Goal: Find specific page/section: Find specific page/section

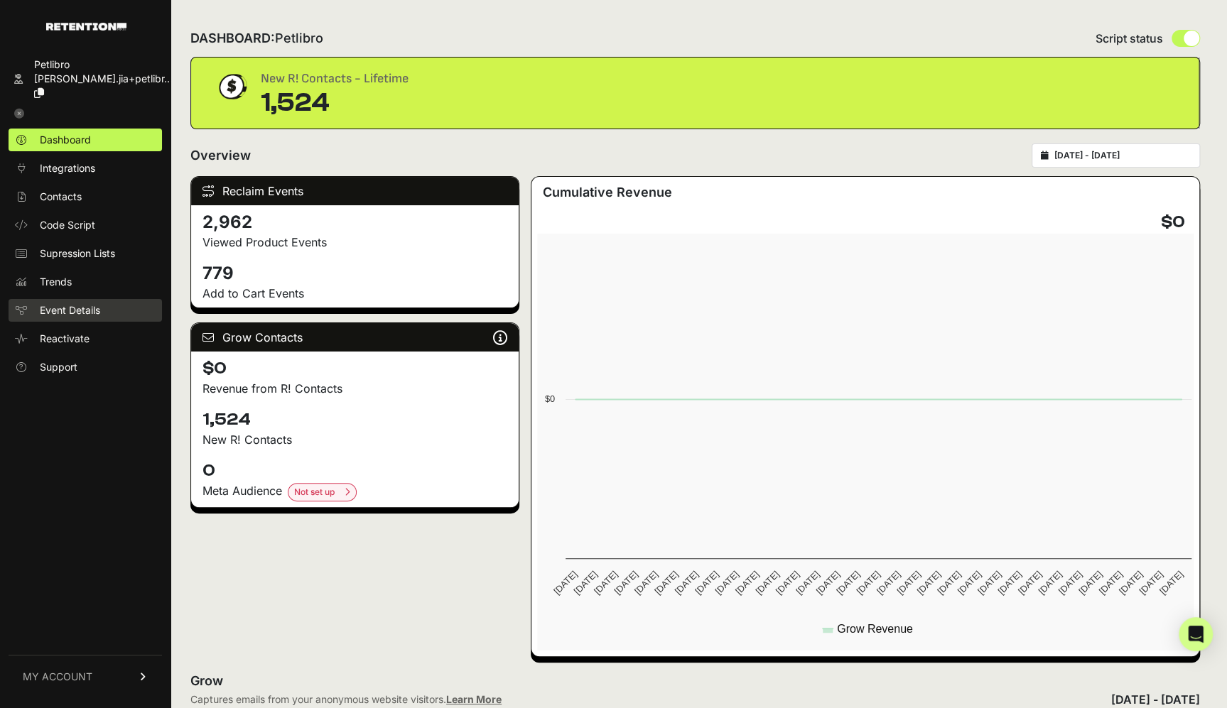
click at [90, 303] on span "Event Details" at bounding box center [70, 310] width 60 height 14
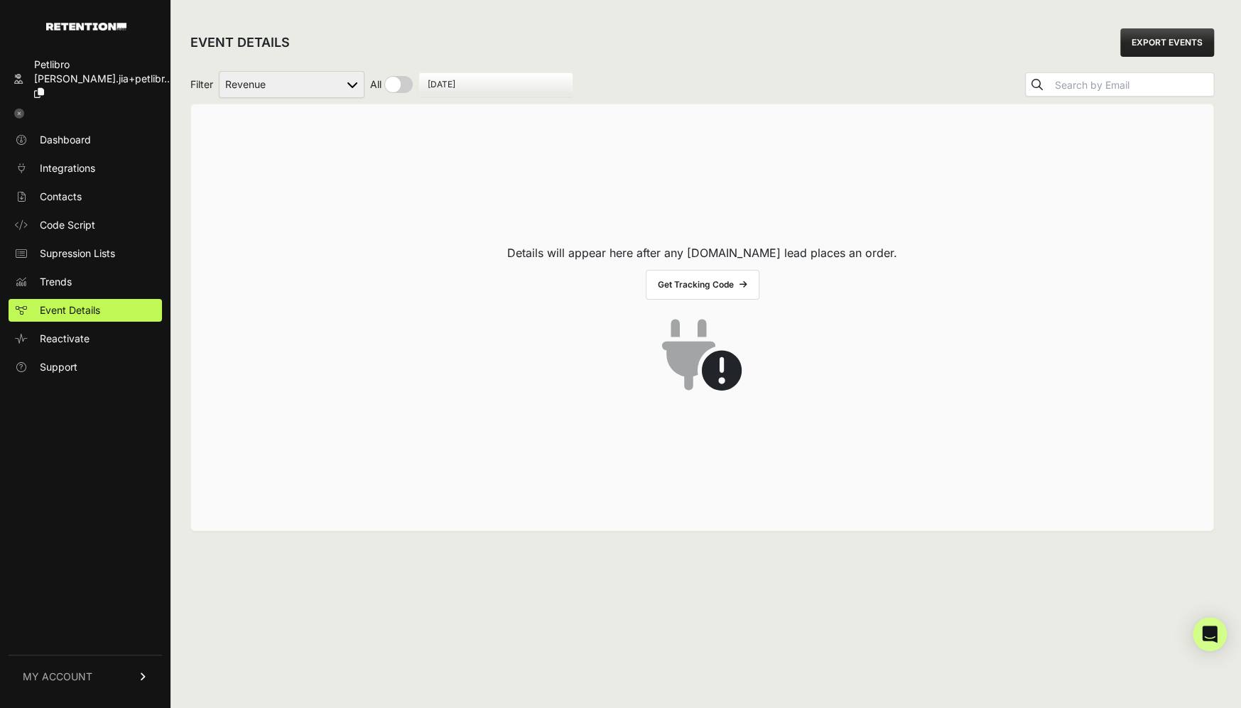
click at [350, 79] on select "Added to Cart Reclaim Checkout Started Reclaim Revenue Viewed Product Reclaim" at bounding box center [292, 84] width 146 height 27
click at [220, 71] on select "Added to Cart Reclaim Checkout Started Reclaim Revenue Viewed Product Reclaim" at bounding box center [292, 84] width 146 height 27
